Goal: Navigation & Orientation: Find specific page/section

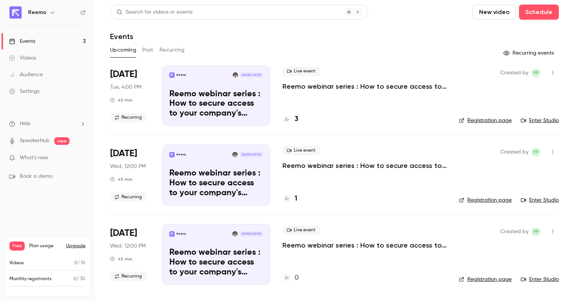
click at [37, 61] on link "Videos" at bounding box center [47, 58] width 95 height 17
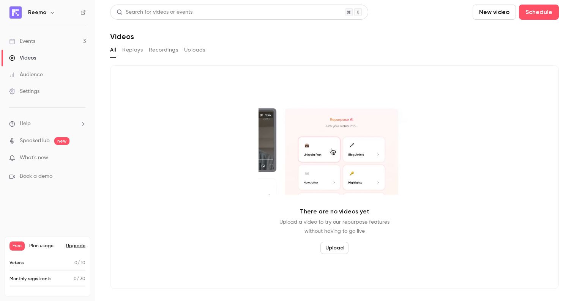
click at [28, 40] on div "Events" at bounding box center [22, 42] width 26 height 8
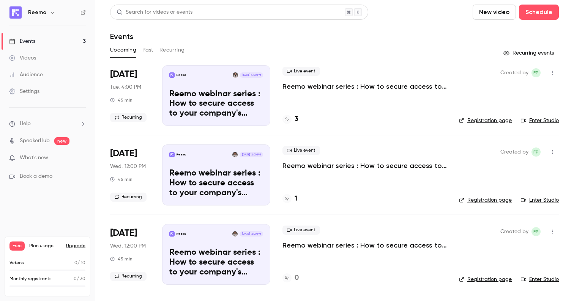
click at [532, 119] on link "Enter Studio" at bounding box center [540, 121] width 38 height 8
click at [544, 123] on link "Enter Studio" at bounding box center [540, 121] width 38 height 8
click at [544, 120] on link "Enter Studio" at bounding box center [540, 121] width 38 height 8
click at [529, 120] on link "Enter Studio" at bounding box center [540, 121] width 38 height 8
